Goal: Transaction & Acquisition: Purchase product/service

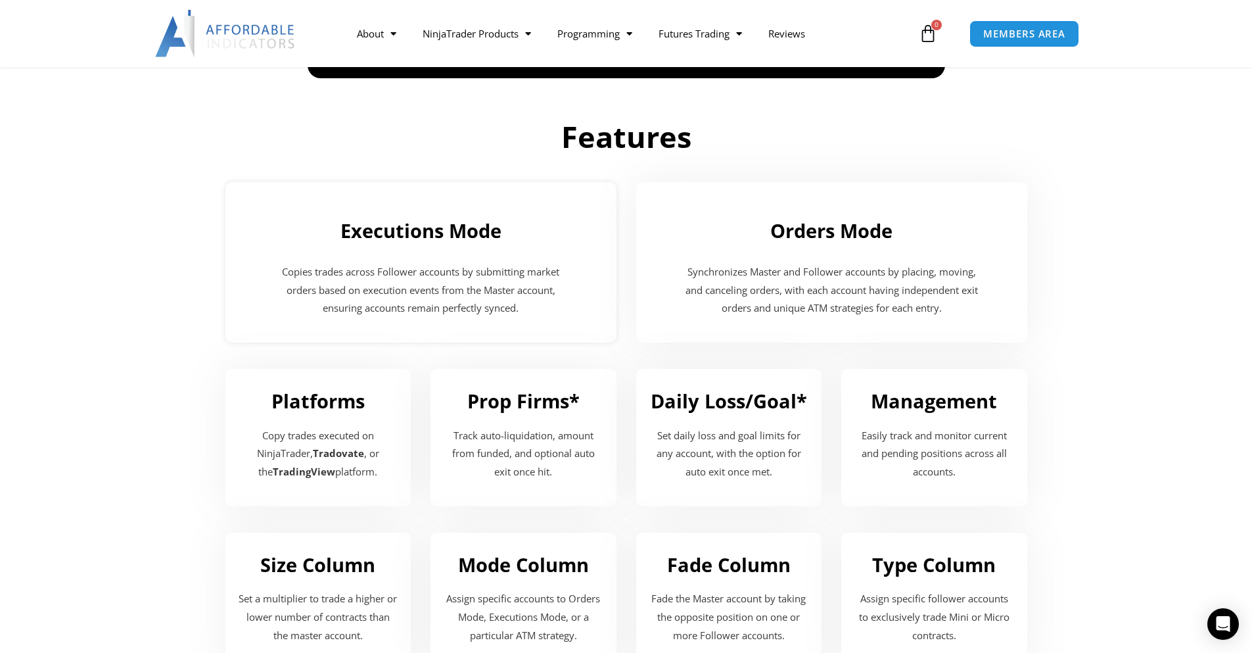
scroll to position [1634, 0]
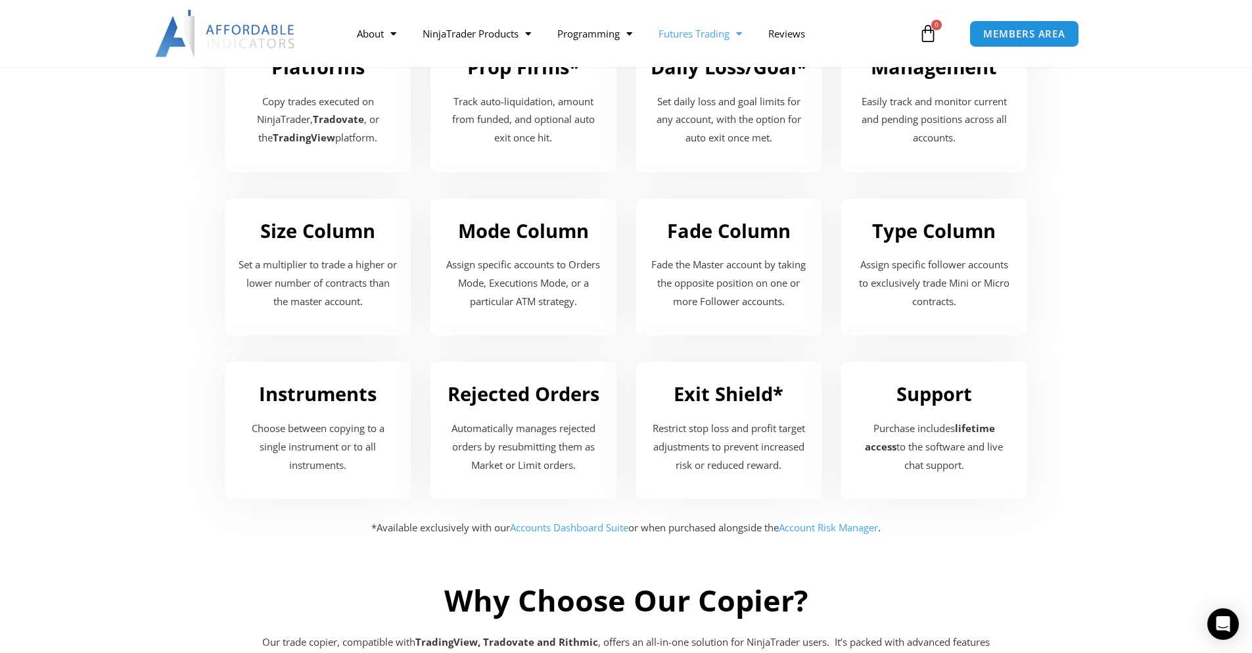
click at [739, 36] on span "Menu" at bounding box center [736, 33] width 12 height 23
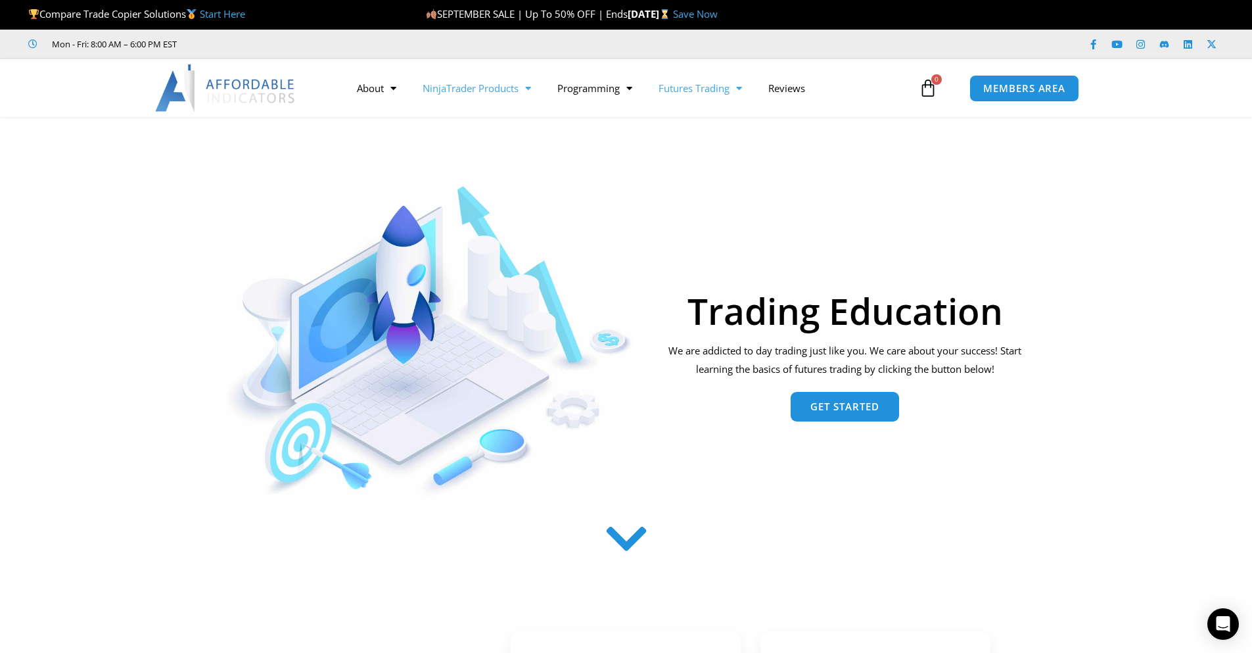
click at [531, 87] on span "Menu" at bounding box center [525, 88] width 12 height 23
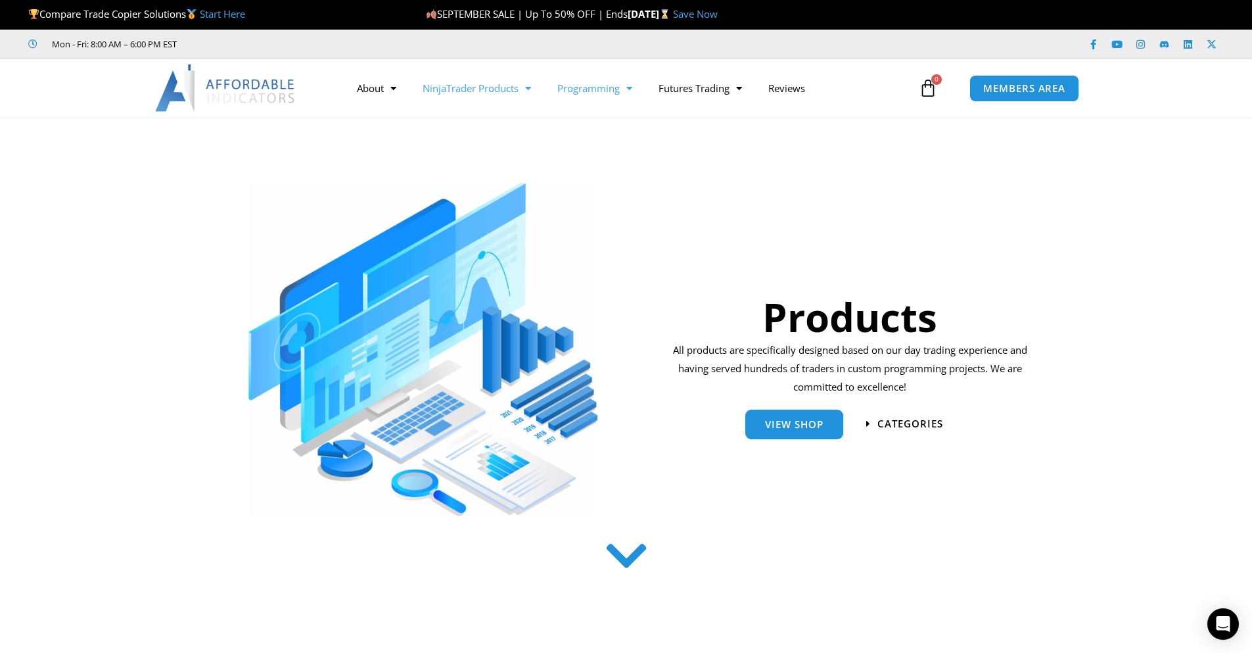
click at [632, 87] on span "Menu" at bounding box center [626, 88] width 12 height 23
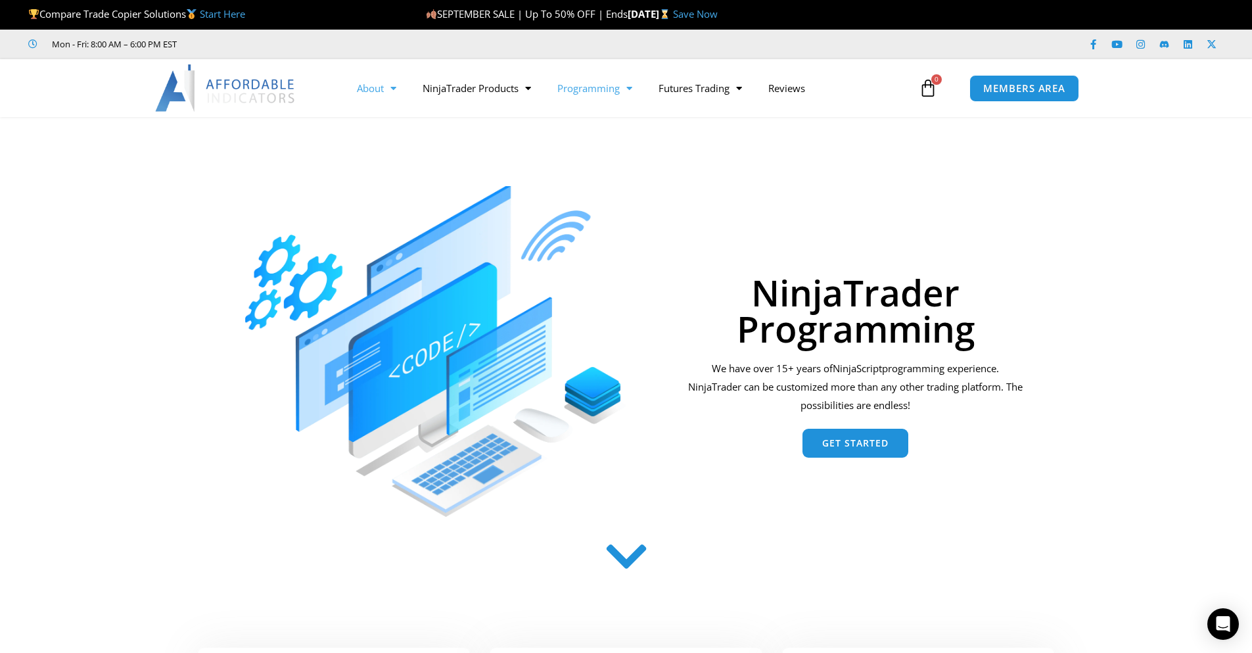
click at [394, 90] on span "Menu" at bounding box center [390, 88] width 12 height 23
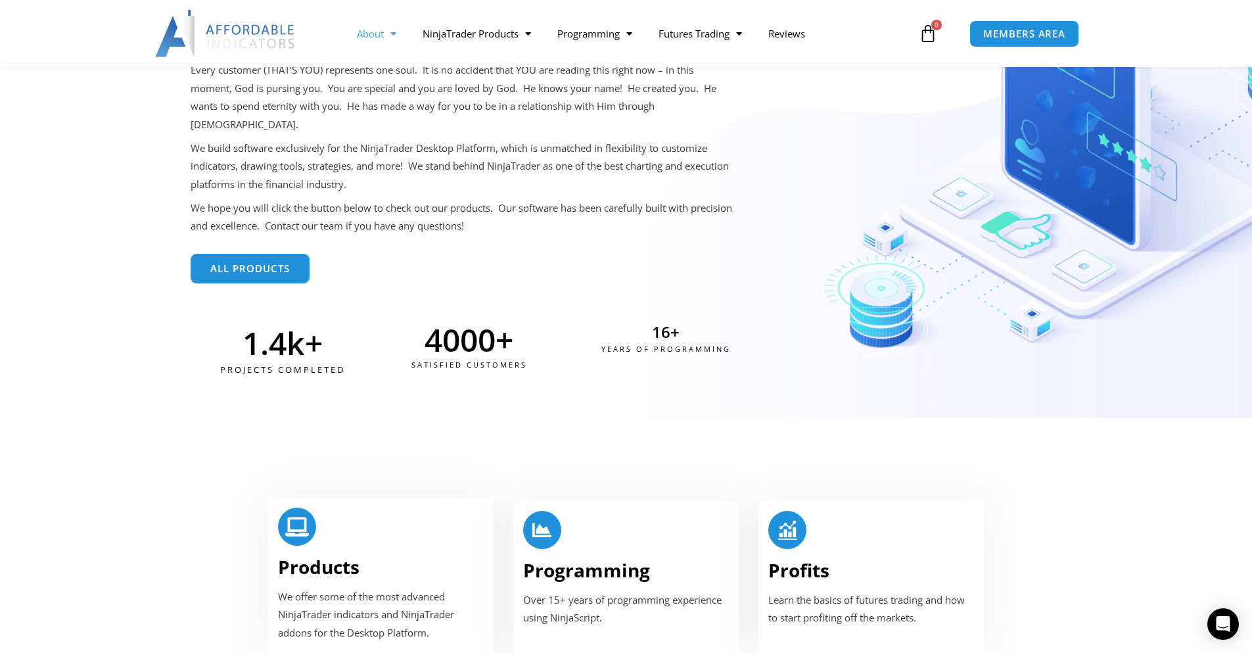
scroll to position [419, 0]
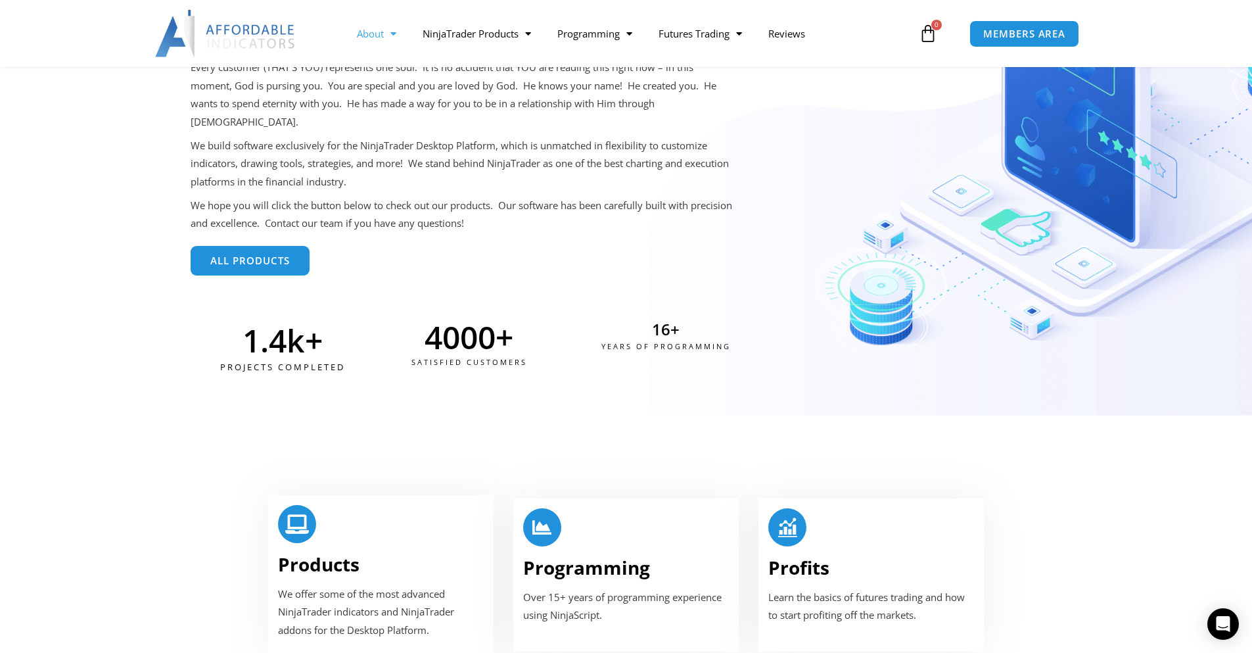
click at [285, 256] on span "All Products" at bounding box center [250, 261] width 80 height 10
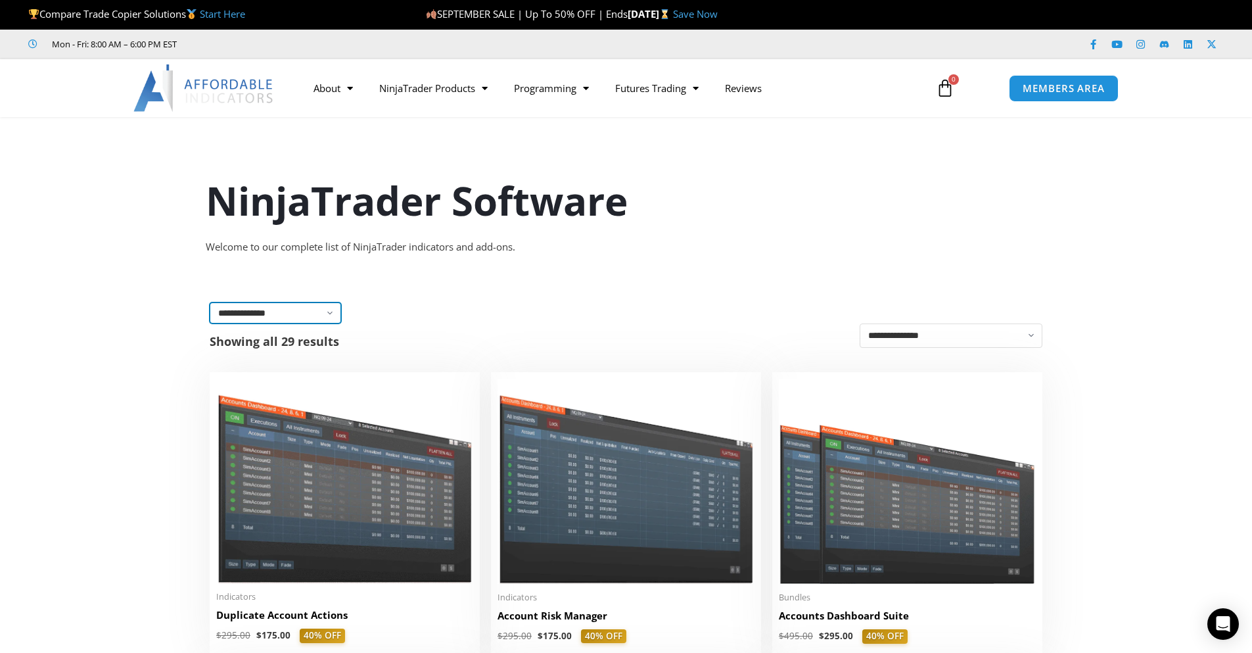
select select "**********"
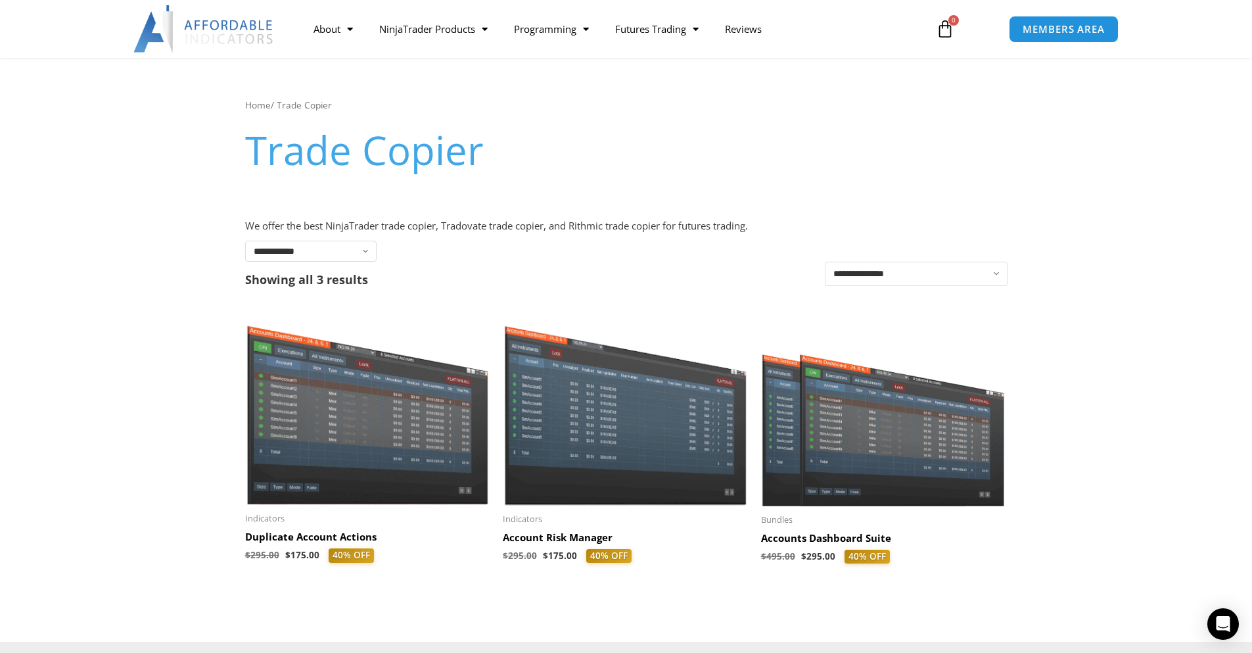
scroll to position [62, 0]
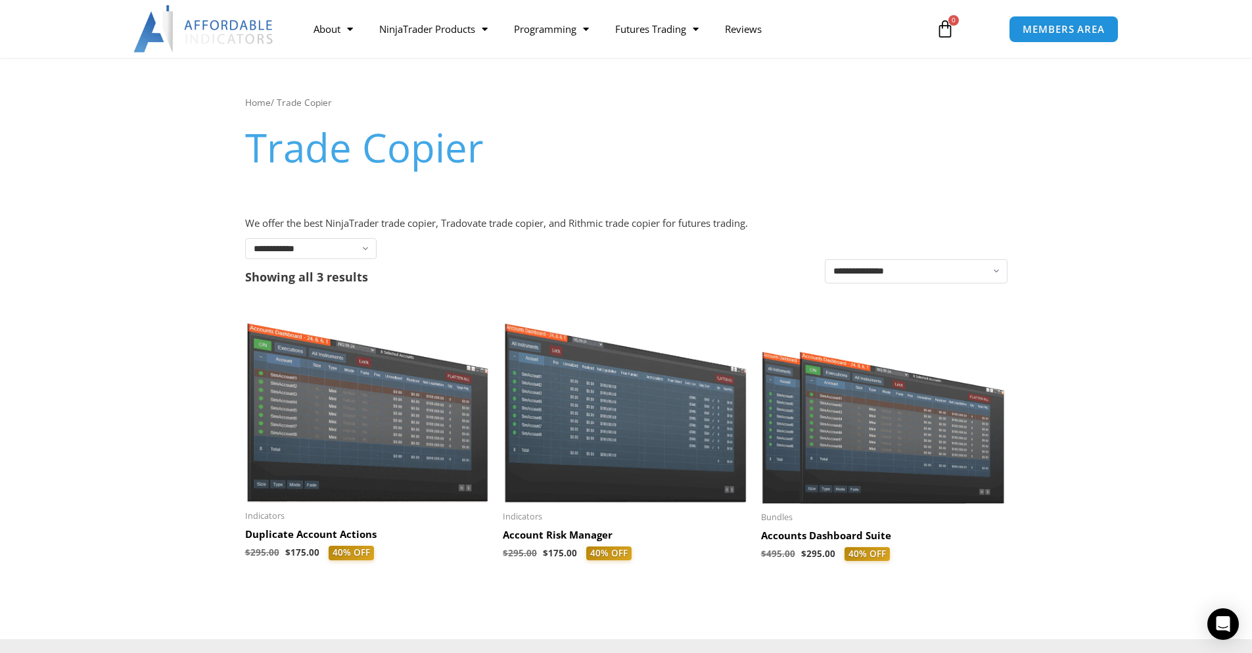
click at [368, 413] on img at bounding box center [367, 405] width 245 height 195
